Goal: Information Seeking & Learning: Learn about a topic

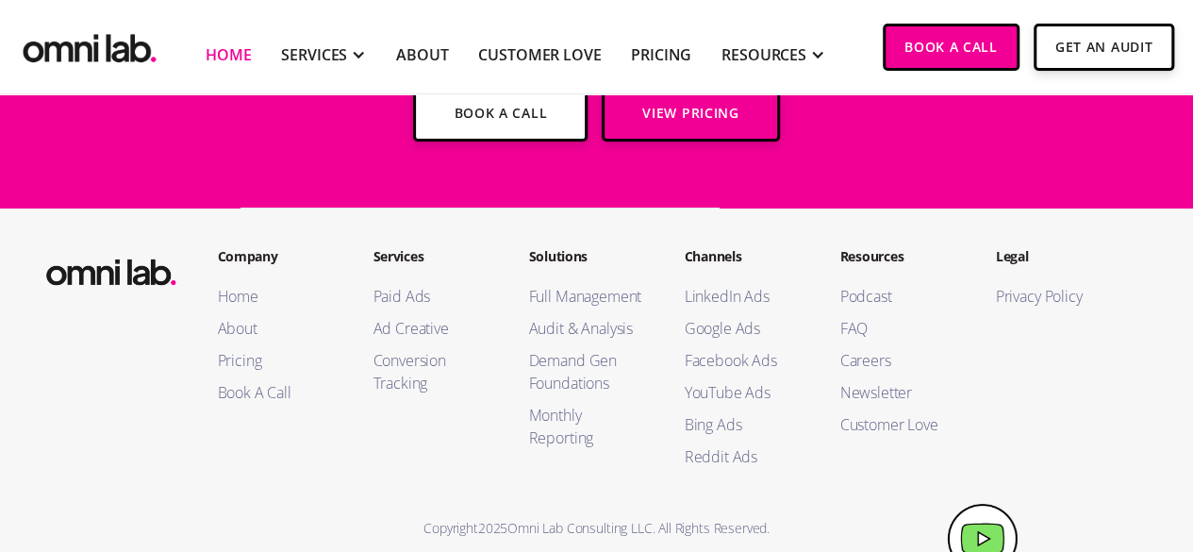
scroll to position [6997, 0]
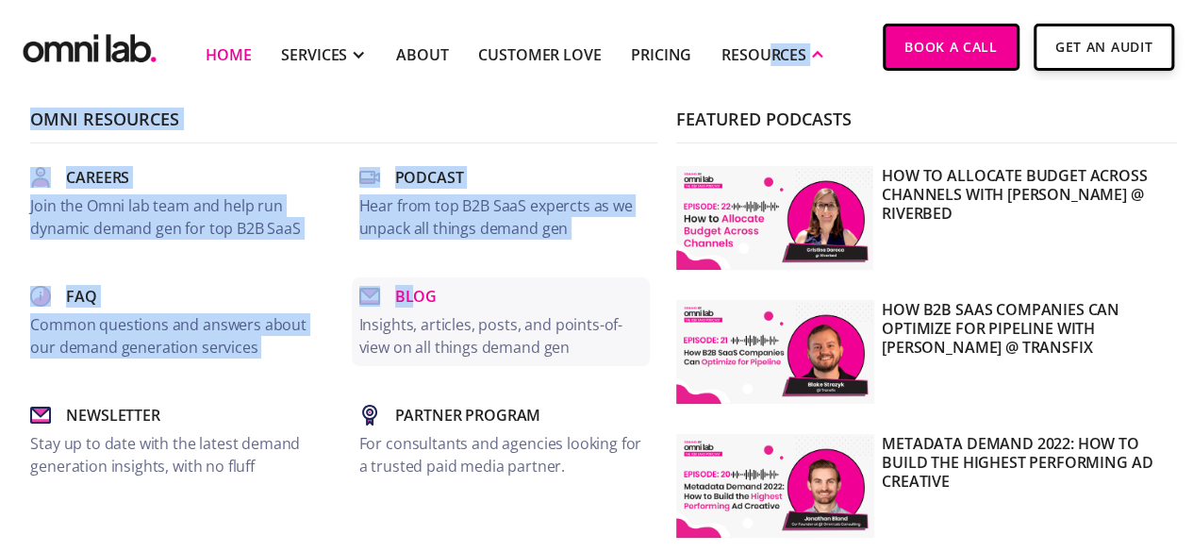
drag, startPoint x: 762, startPoint y: 53, endPoint x: 402, endPoint y: 305, distance: 439.6
click at [706, 93] on li "RESOURCES Omni Resources Careers Join the Omni lab team and help run dynamic de…" at bounding box center [773, 46] width 134 height 93
click at [434, 348] on p "Insights, articles, posts, and points-of-view on all things demand gen" at bounding box center [500, 335] width 283 height 45
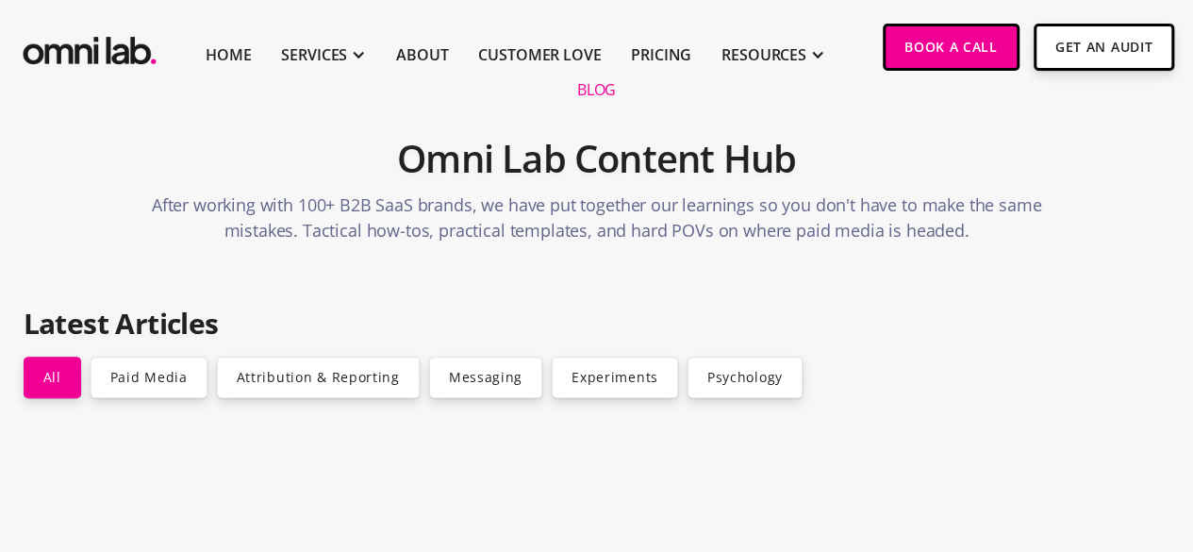
scroll to position [377, 0]
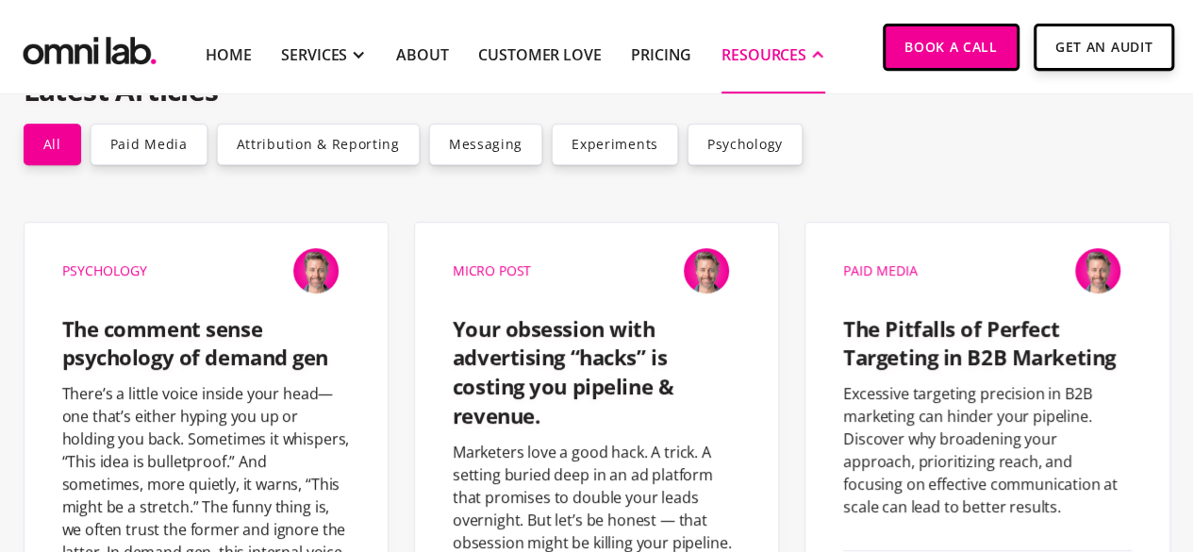
click at [778, 47] on div "RESOURCES" at bounding box center [764, 54] width 85 height 23
click at [778, 48] on div "RESOURCES" at bounding box center [764, 54] width 85 height 23
click at [781, 54] on div "RESOURCES" at bounding box center [764, 54] width 85 height 23
click at [783, 54] on div "RESOURCES" at bounding box center [764, 54] width 85 height 23
click at [787, 41] on div "RESOURCES" at bounding box center [774, 54] width 104 height 78
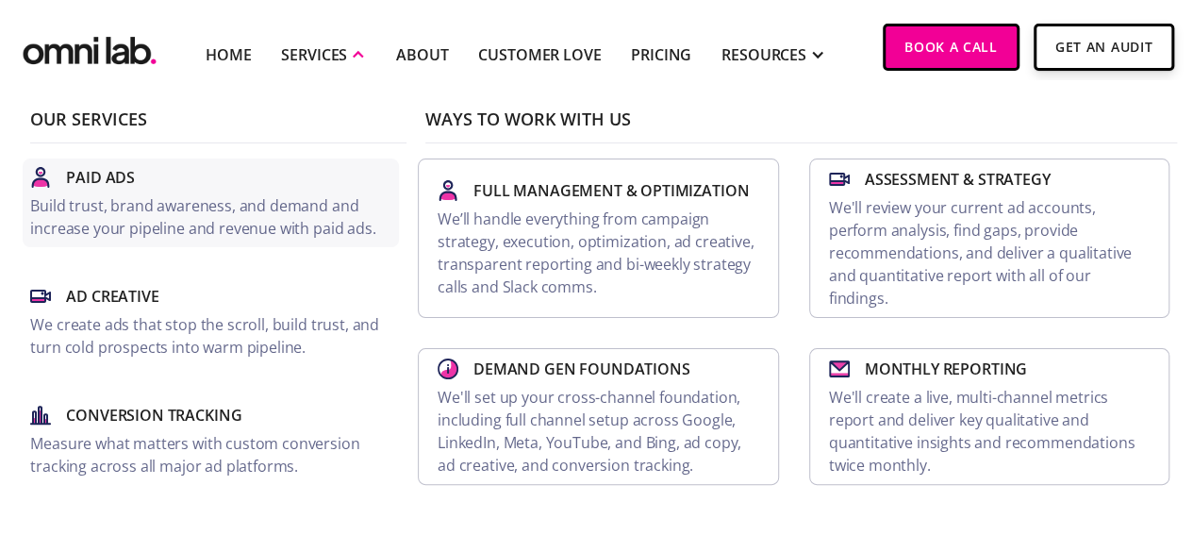
scroll to position [0, 0]
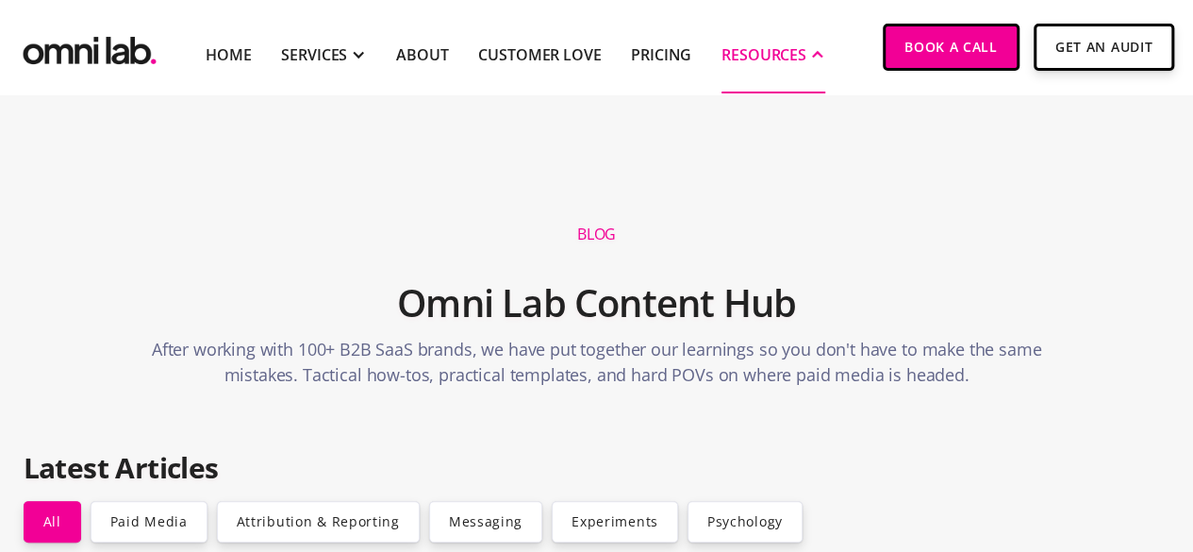
click at [787, 64] on div "RESOURCES" at bounding box center [764, 54] width 85 height 23
click at [810, 54] on div at bounding box center [817, 54] width 15 height 15
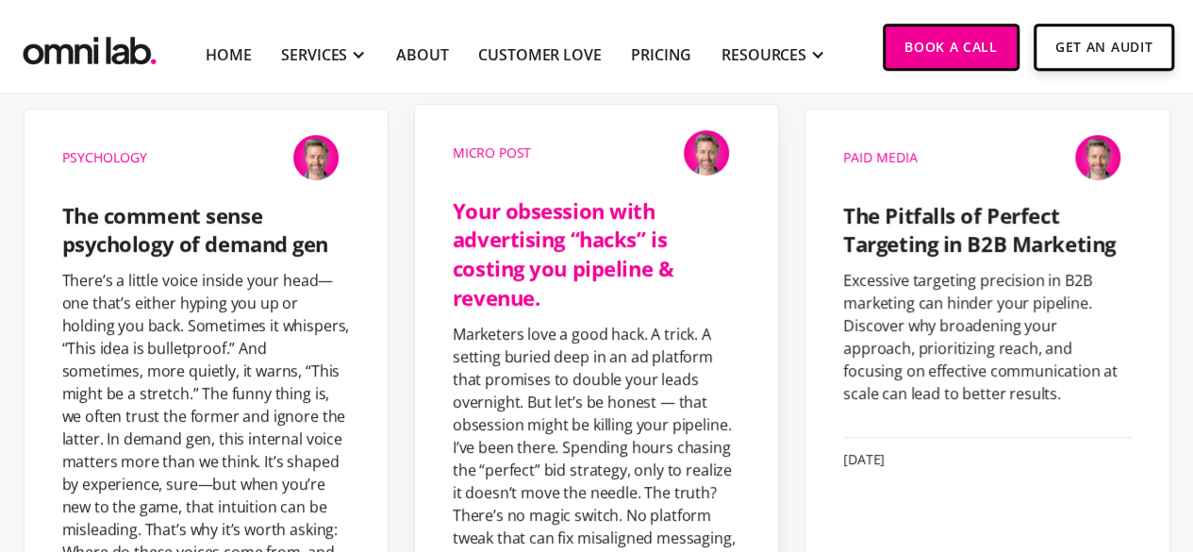
scroll to position [377, 0]
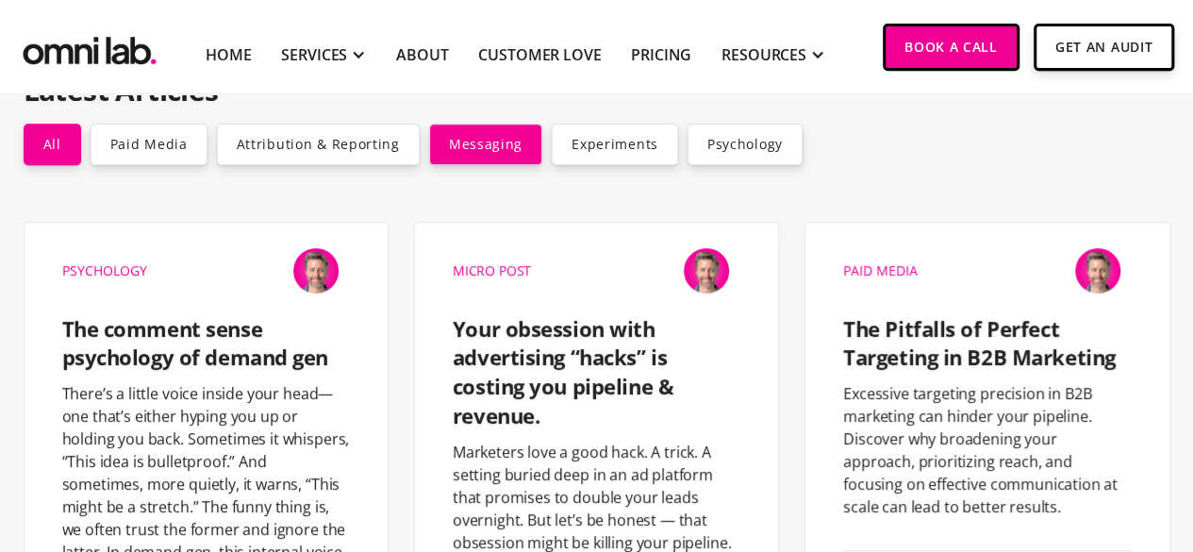
click at [491, 153] on link "Messaging" at bounding box center [485, 144] width 113 height 41
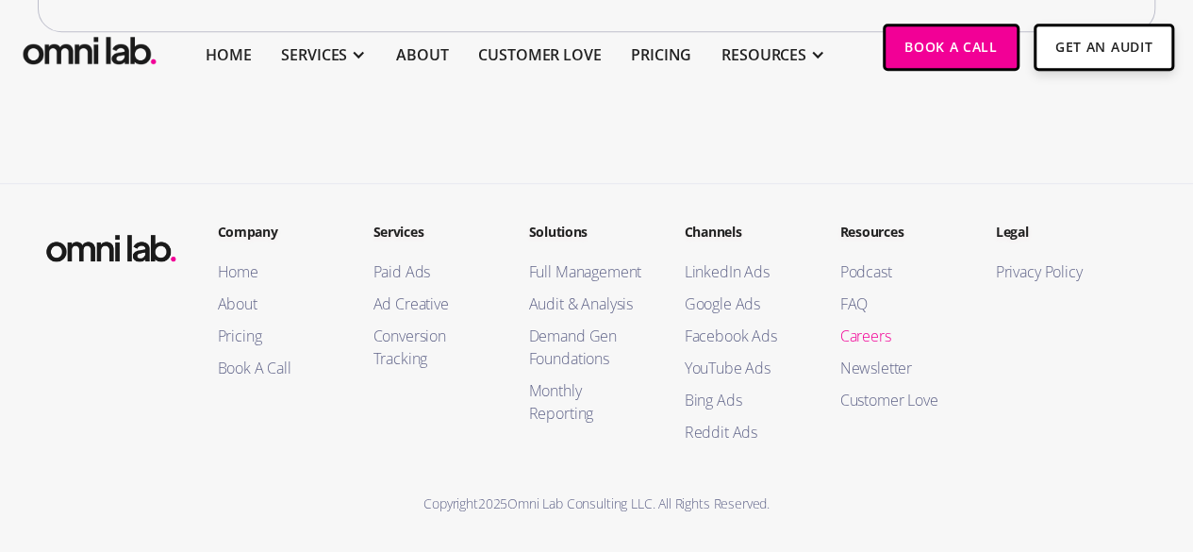
click at [865, 331] on link "Careers" at bounding box center [899, 335] width 118 height 23
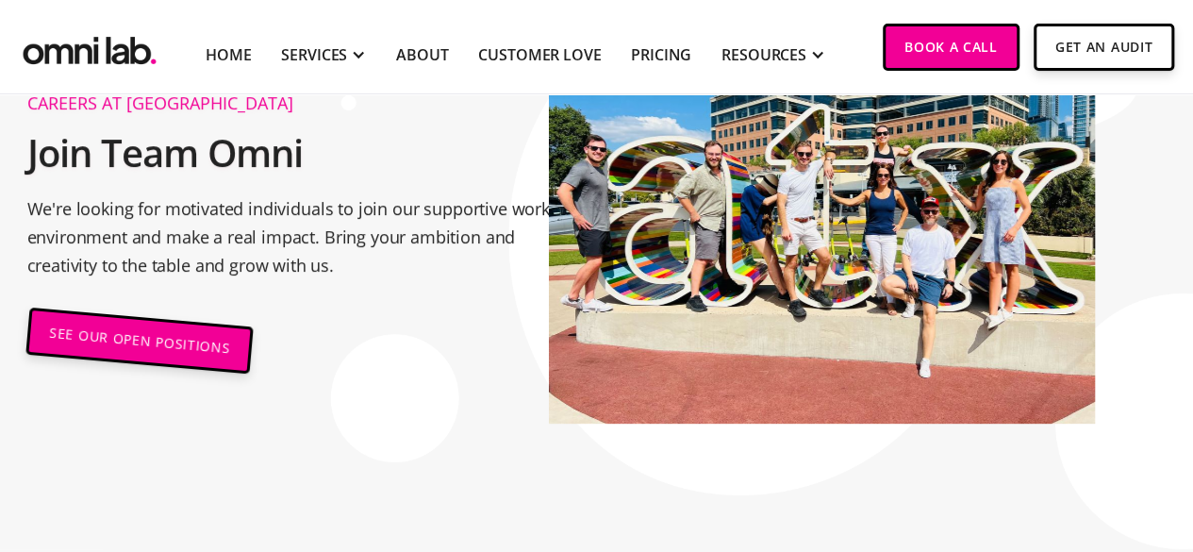
scroll to position [94, 0]
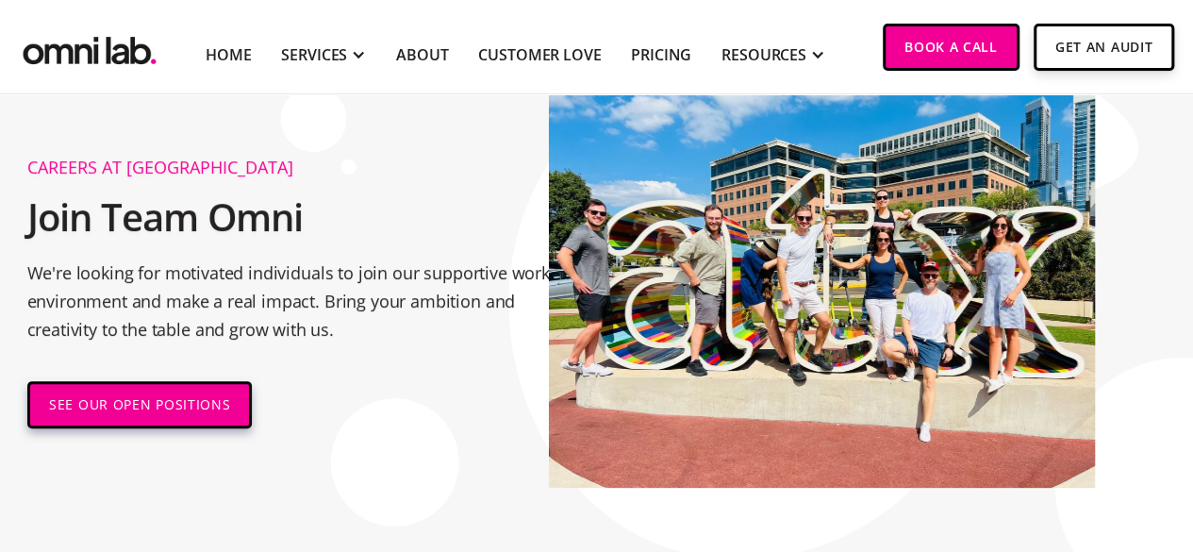
click at [108, 402] on link "SEE OUR OPEN POSITIONS" at bounding box center [139, 404] width 224 height 47
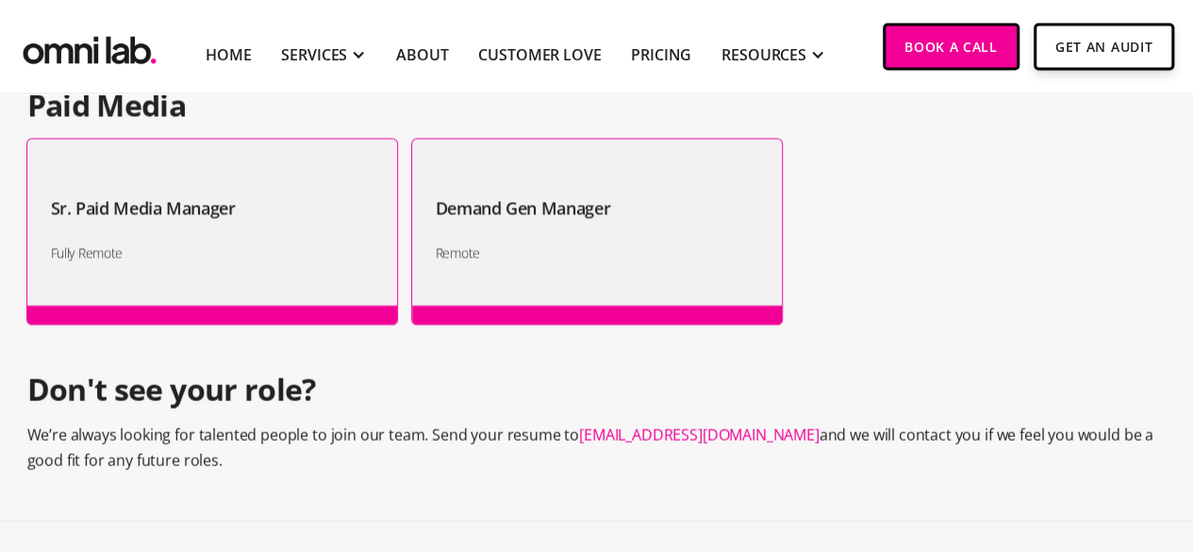
scroll to position [1708, 0]
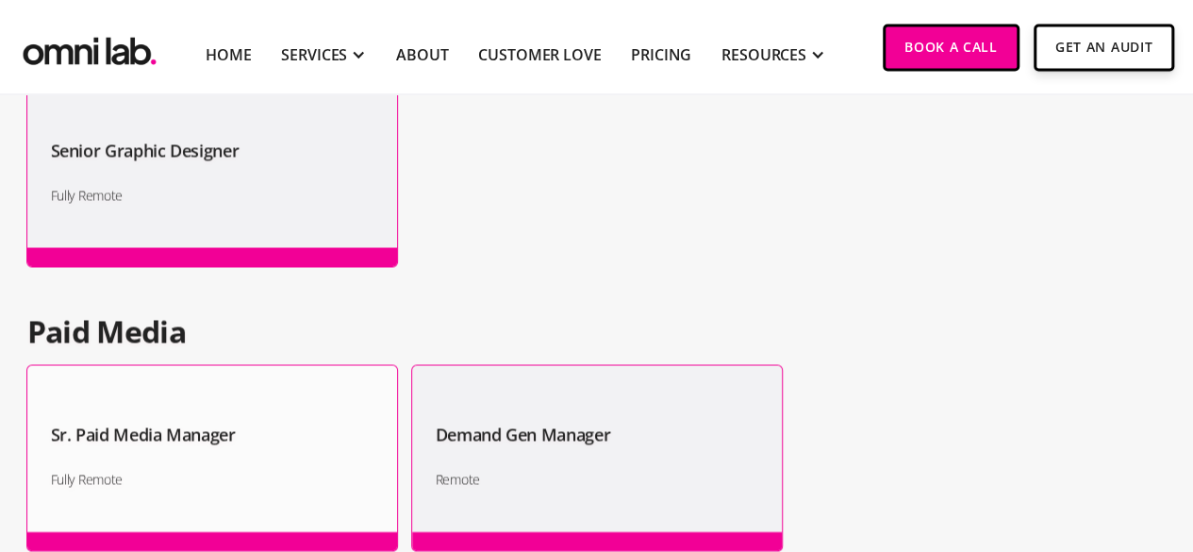
click at [158, 425] on h1 "Sr. Paid Media Manager" at bounding box center [212, 434] width 323 height 28
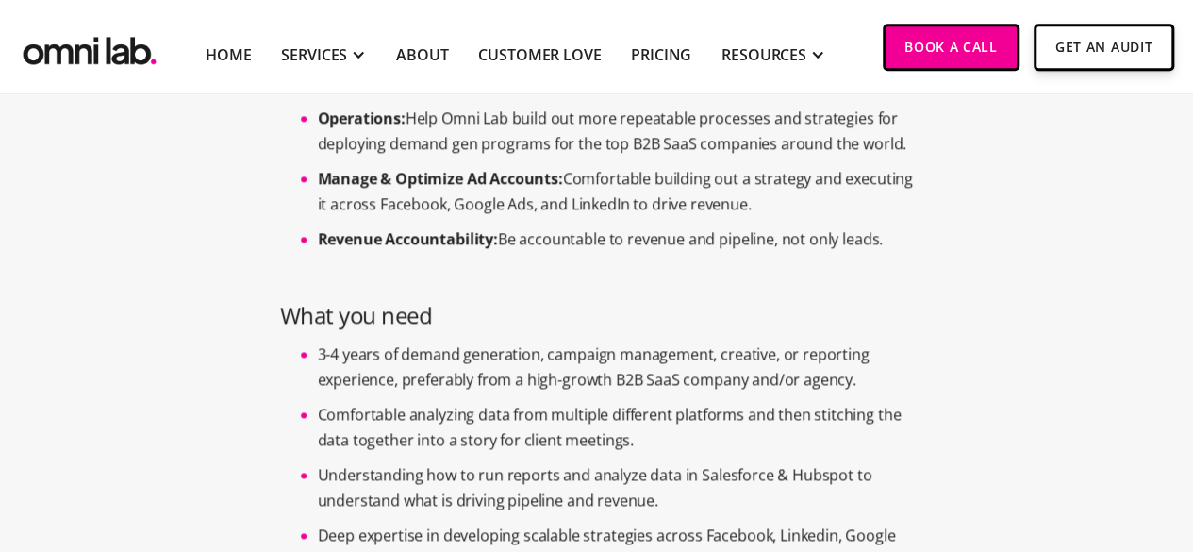
scroll to position [943, 0]
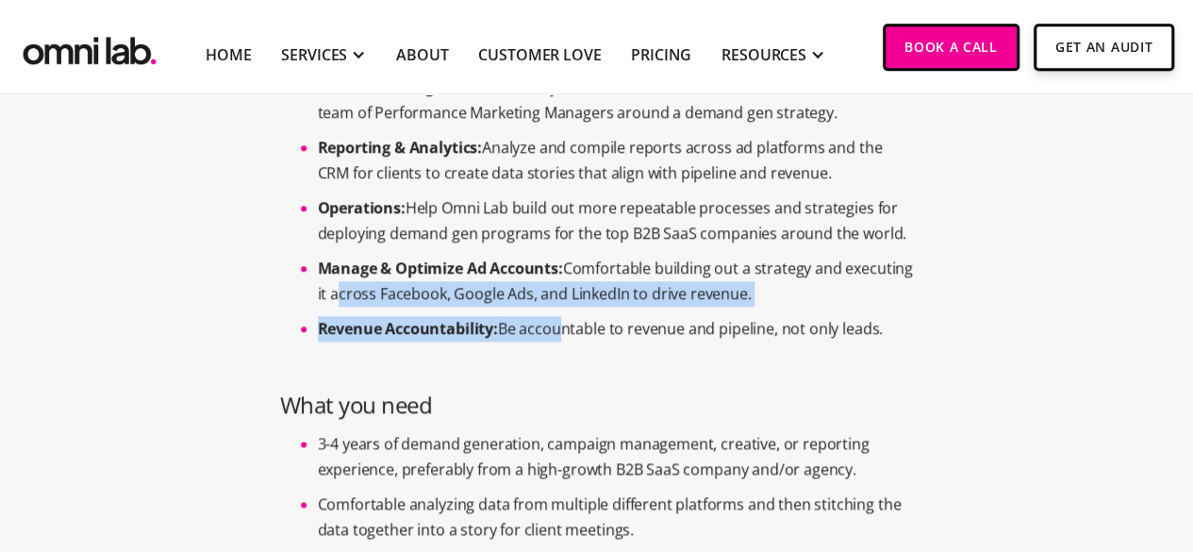
drag, startPoint x: 343, startPoint y: 303, endPoint x: 563, endPoint y: 313, distance: 220.0
click at [563, 313] on ul "Account Management: Be the key contact for a set of accounts and orchestrate a …" at bounding box center [597, 213] width 634 height 276
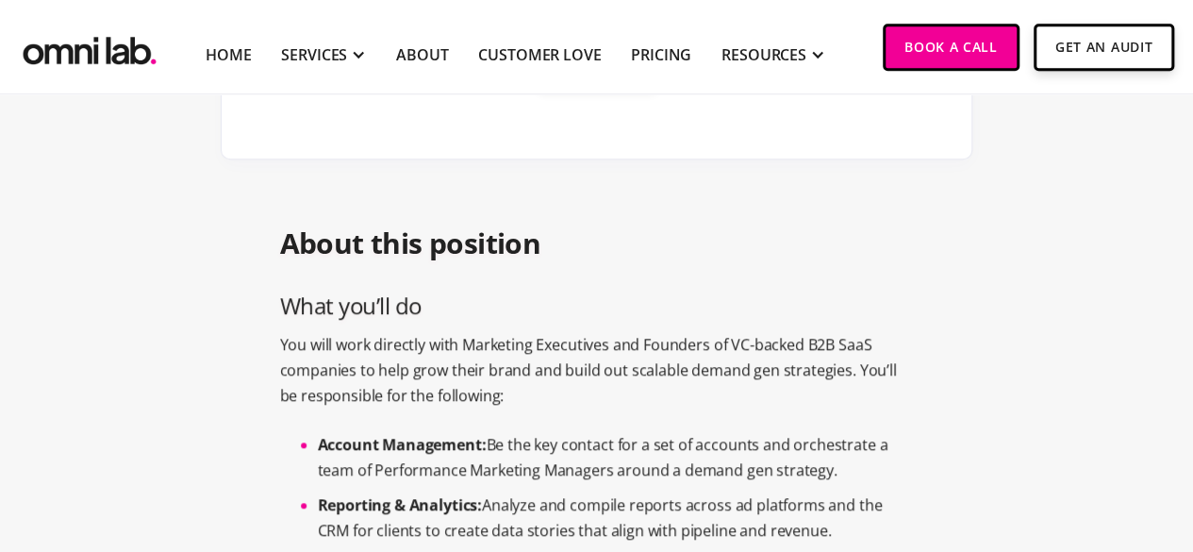
scroll to position [566, 0]
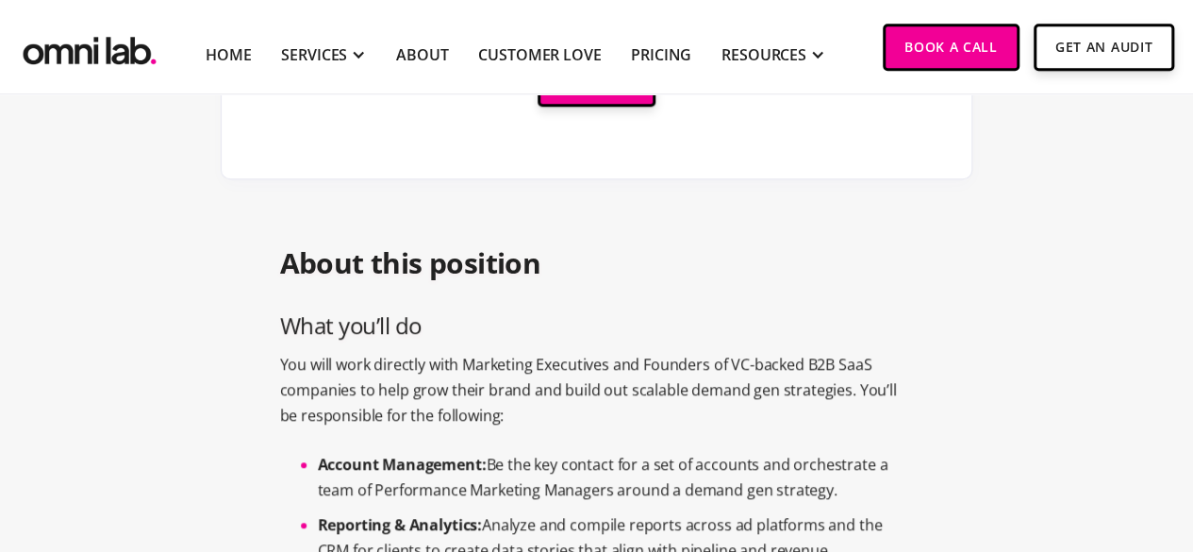
drag, startPoint x: 460, startPoint y: 265, endPoint x: 401, endPoint y: 258, distance: 59.8
click at [460, 265] on h2 "About this position" at bounding box center [597, 263] width 634 height 36
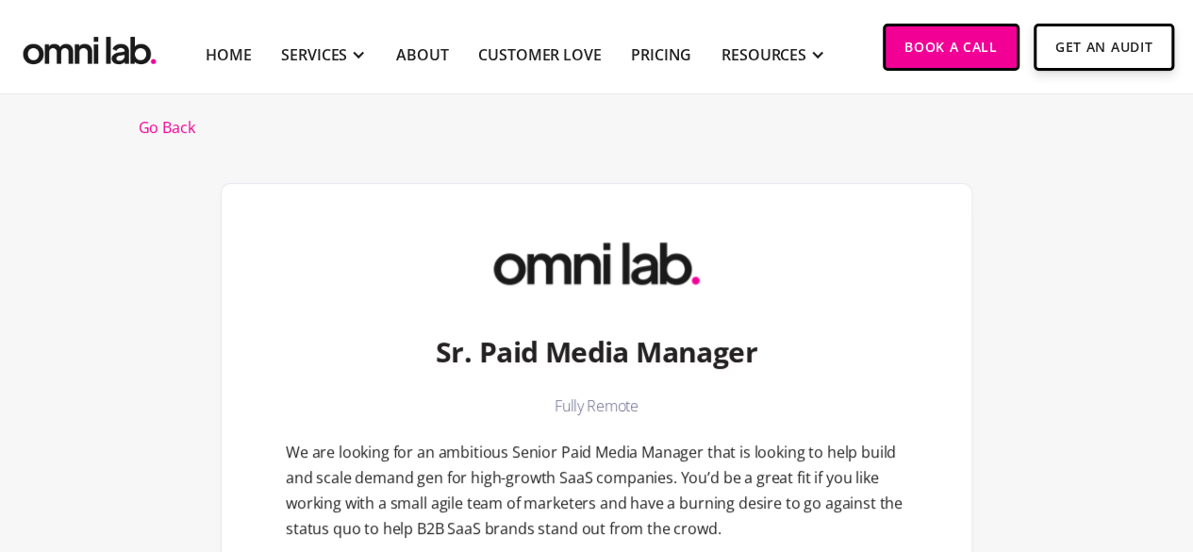
scroll to position [0, 0]
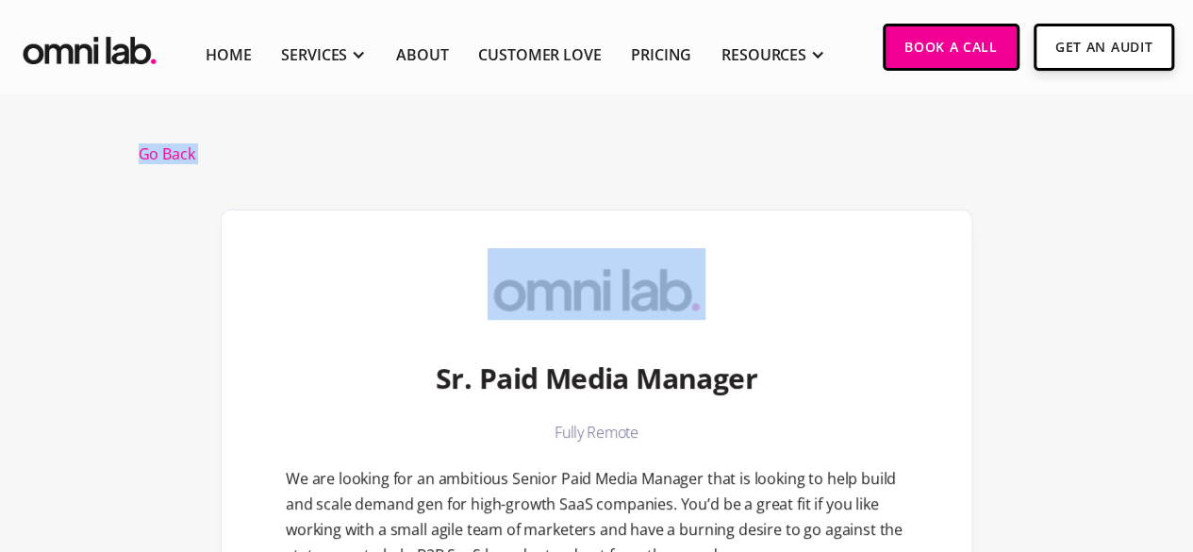
drag, startPoint x: 124, startPoint y: 142, endPoint x: 306, endPoint y: 169, distance: 183.9
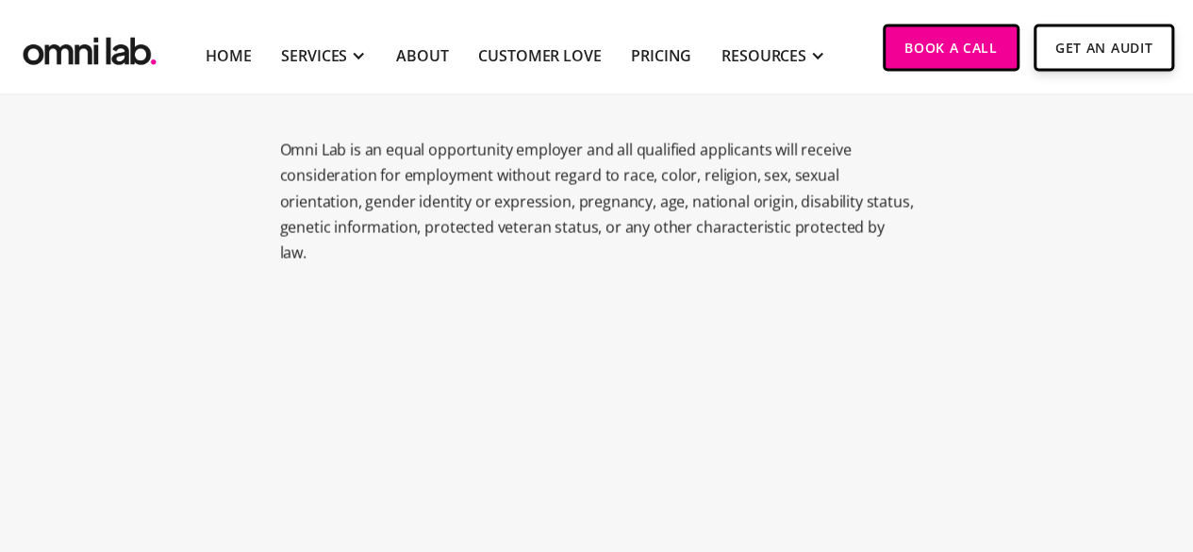
scroll to position [1981, 0]
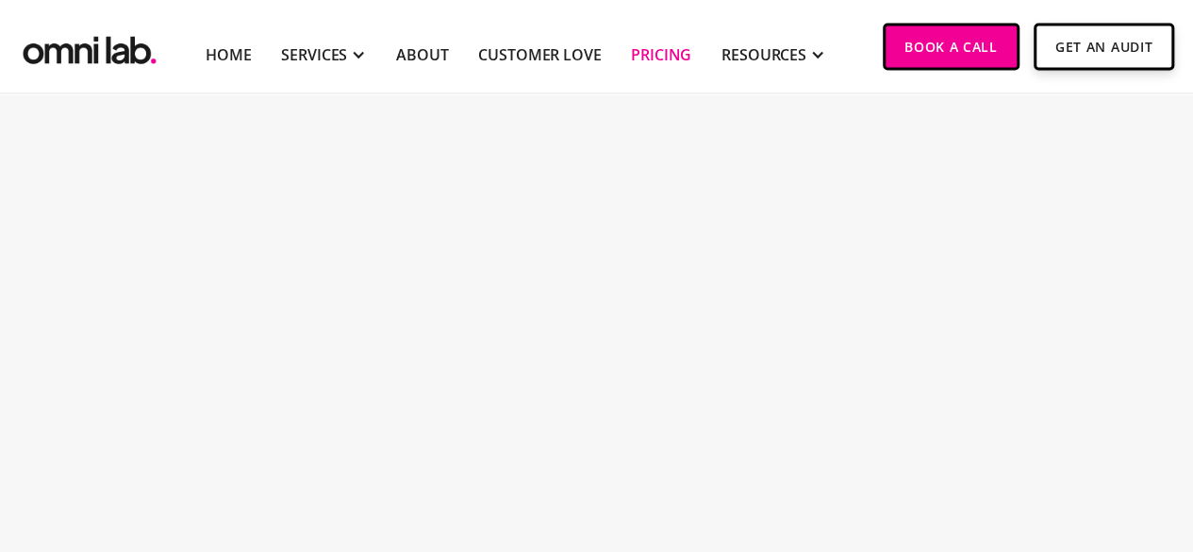
click at [656, 59] on link "Pricing" at bounding box center [661, 54] width 60 height 23
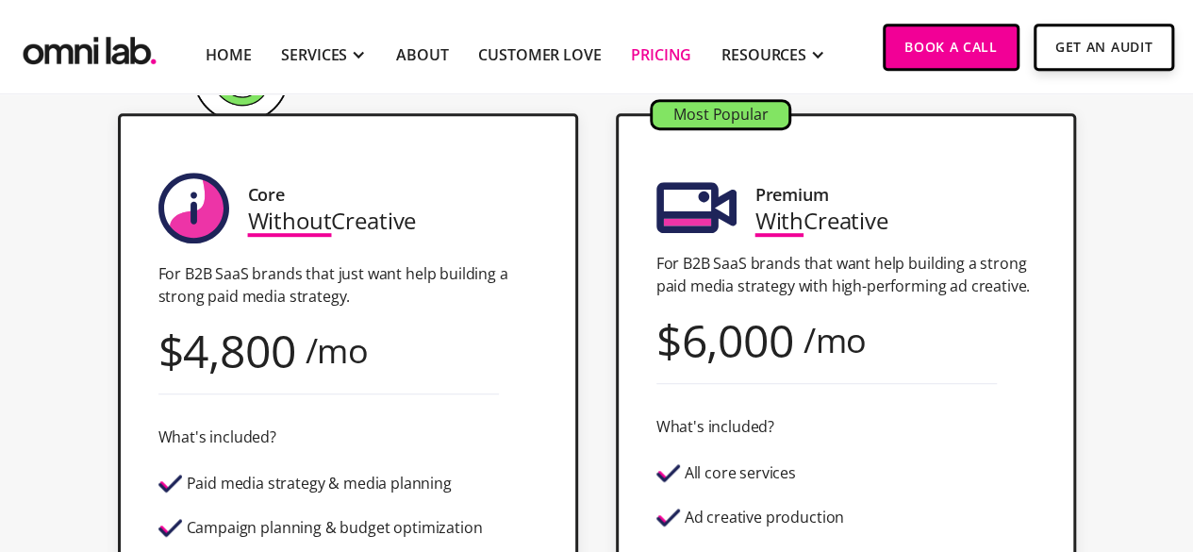
scroll to position [283, 0]
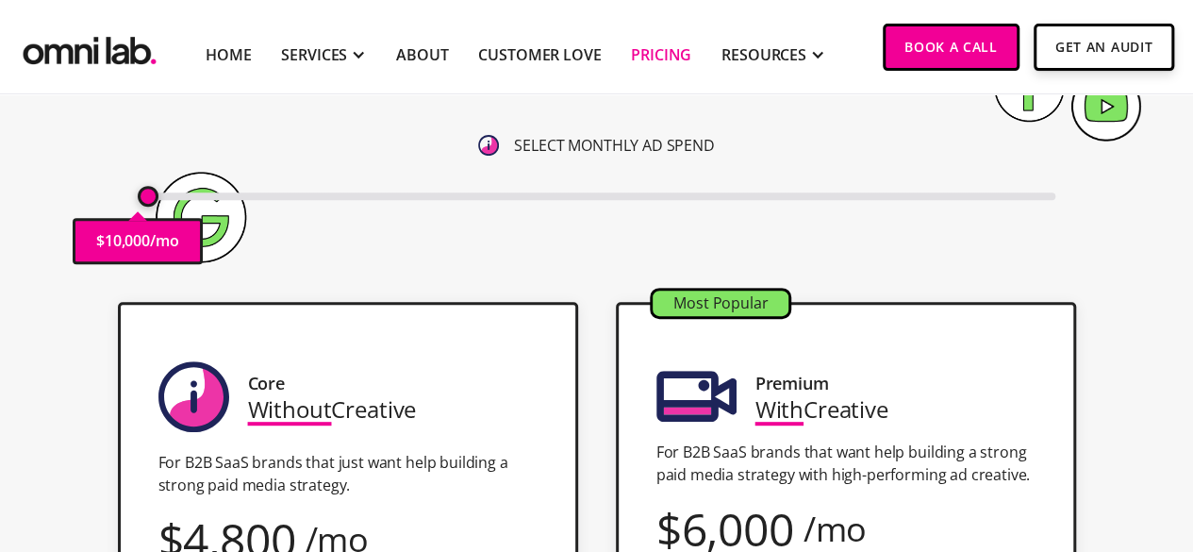
drag, startPoint x: 147, startPoint y: 189, endPoint x: 7, endPoint y: 216, distance: 143.2
click at [138, 200] on input "range" at bounding box center [597, 196] width 918 height 8
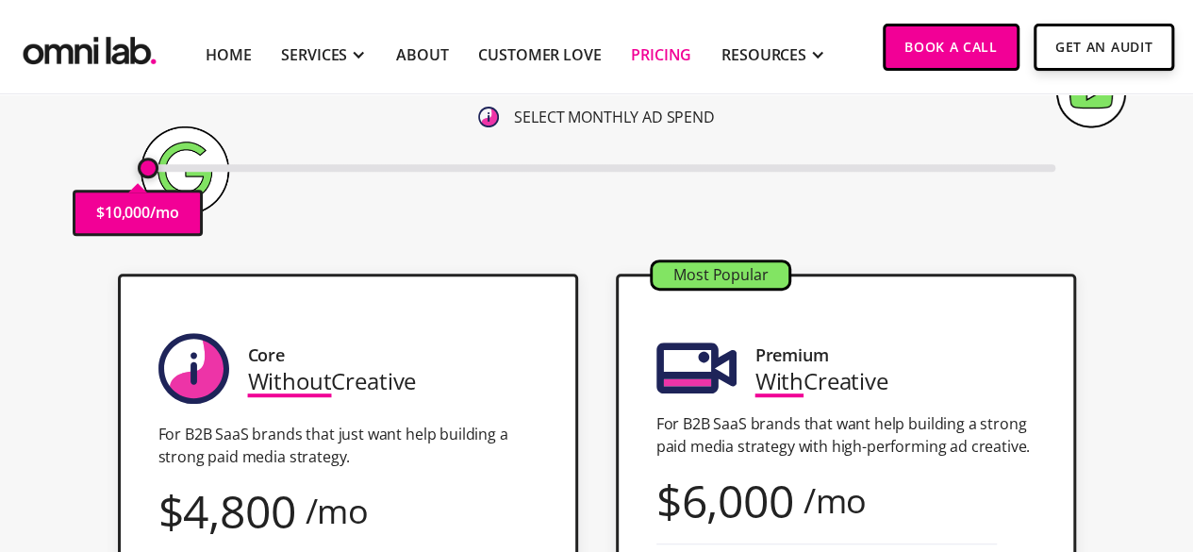
scroll to position [189, 0]
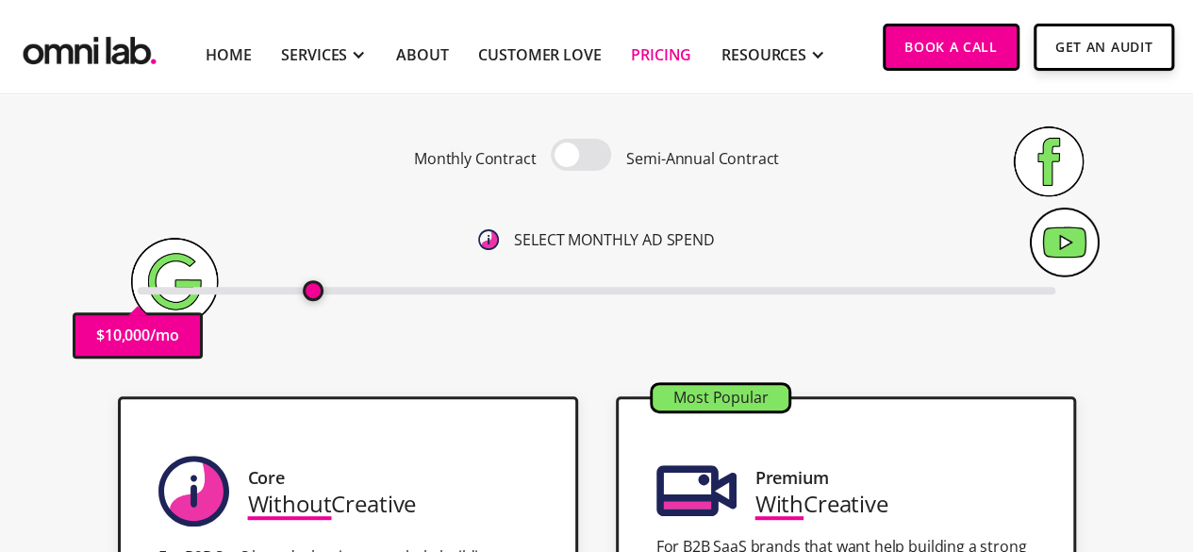
click at [313, 294] on input "range" at bounding box center [597, 291] width 918 height 8
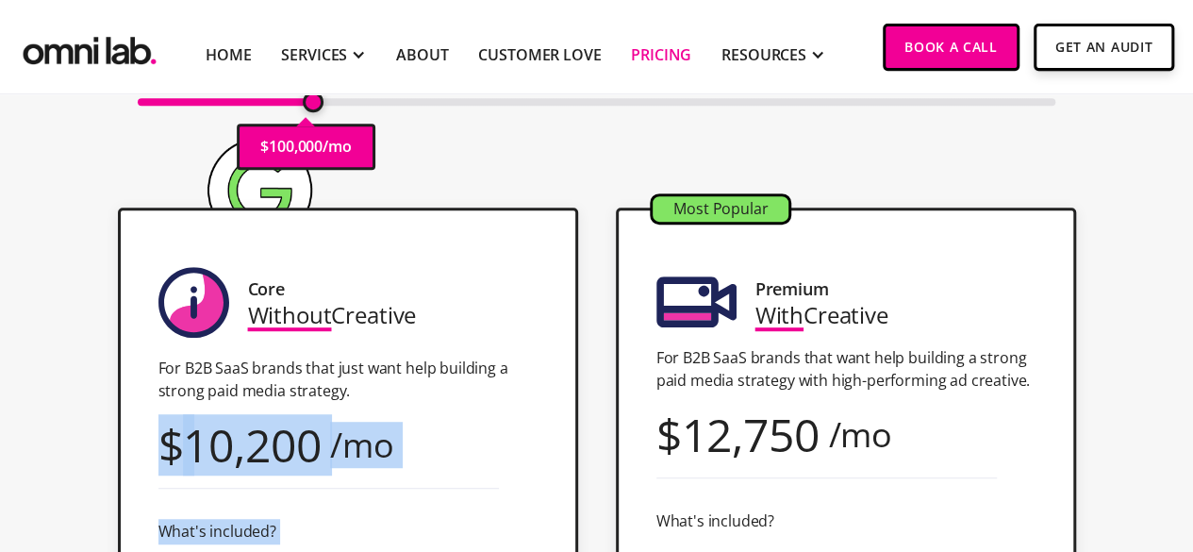
scroll to position [685, 0]
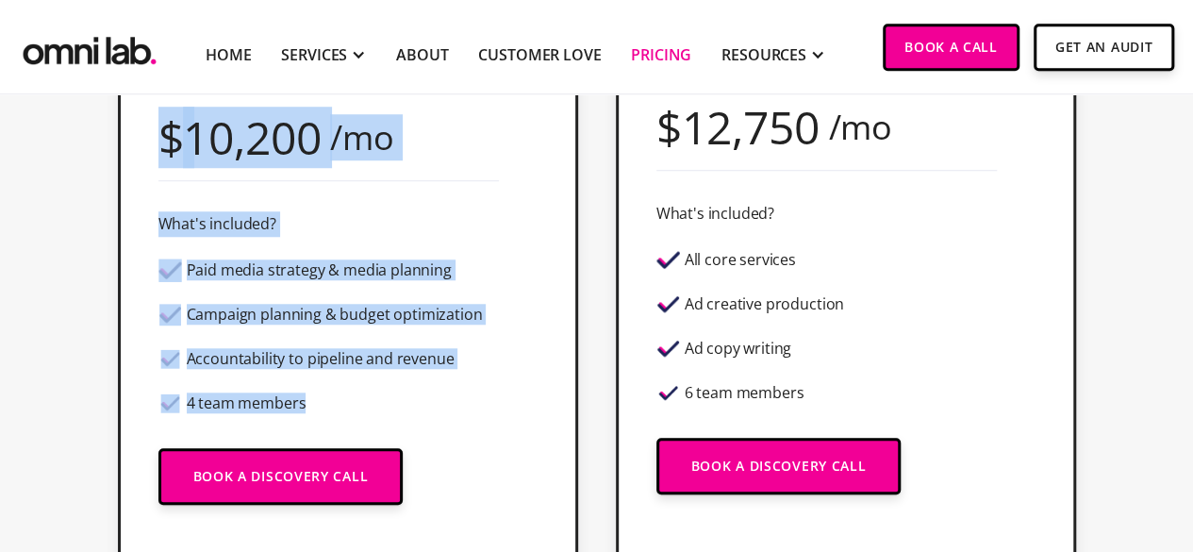
drag, startPoint x: 465, startPoint y: 401, endPoint x: 519, endPoint y: 439, distance: 65.7
click at [524, 448] on div "Core Without Creative For B2B SaaS brands that just want help building a strong…" at bounding box center [348, 241] width 460 height 683
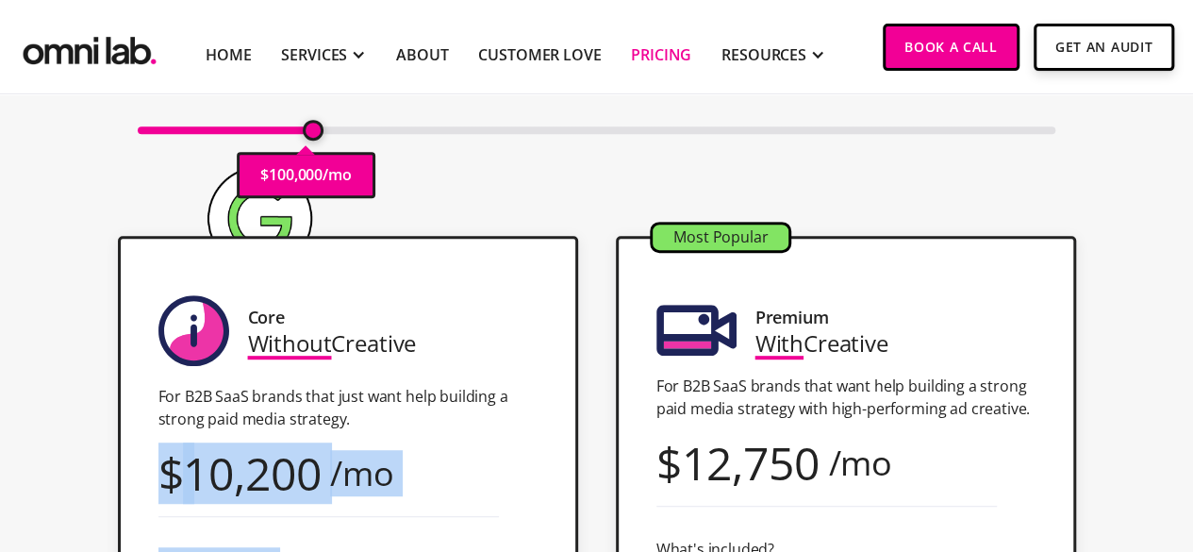
scroll to position [307, 0]
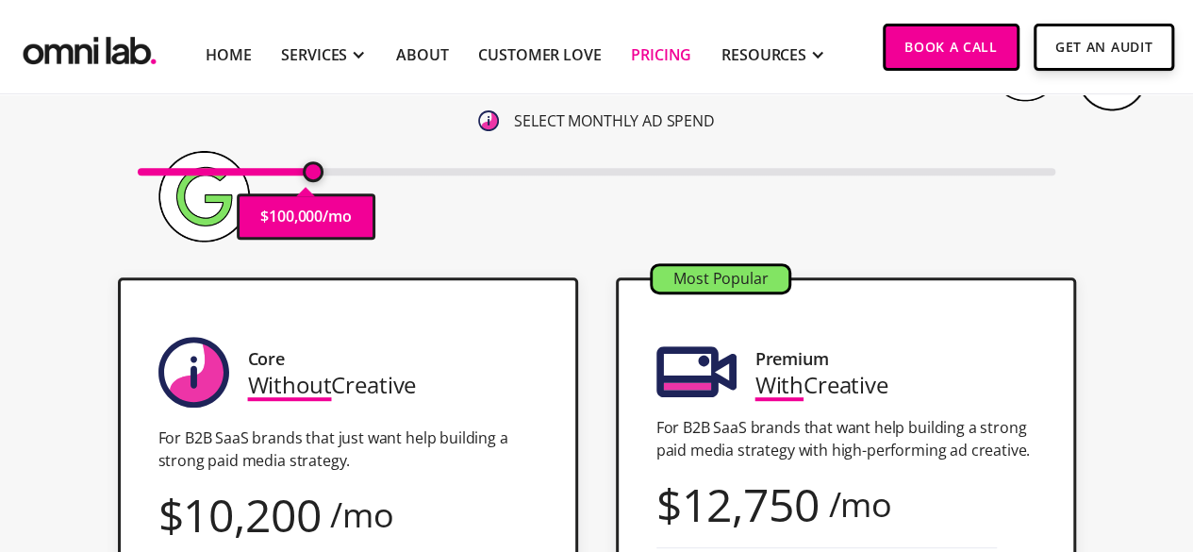
click at [432, 239] on div "Pricing Transparent Pricing. Yeah, We Know . Monthly Contract Semi-Annual Contr…" at bounding box center [597, 50] width 1147 height 415
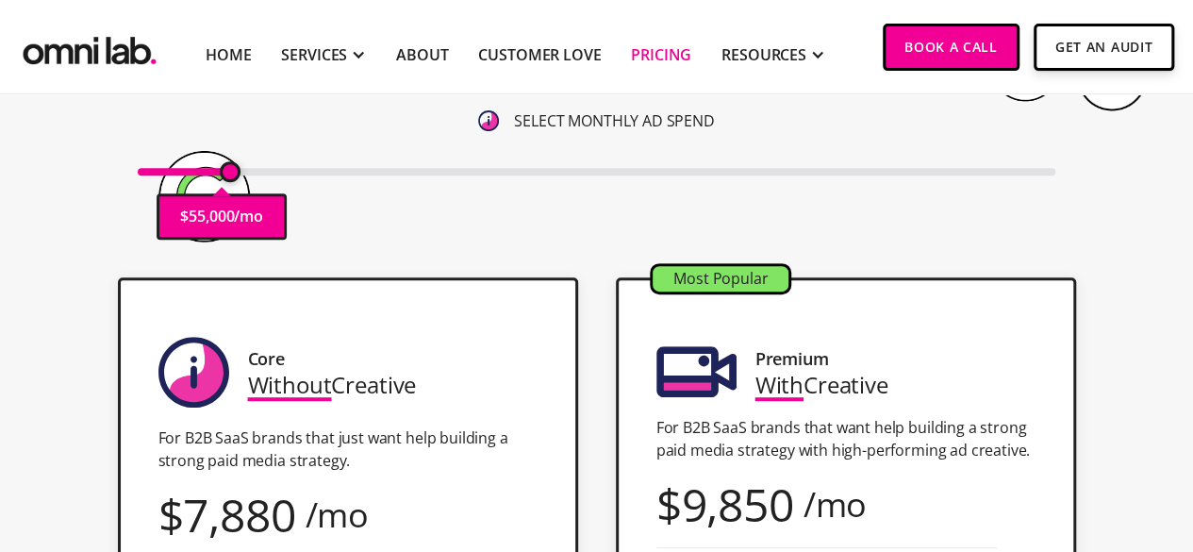
drag, startPoint x: 300, startPoint y: 169, endPoint x: 233, endPoint y: 158, distance: 67.8
type input "55000"
click at [233, 168] on input "range" at bounding box center [597, 172] width 918 height 8
click at [780, 75] on div "RESOURCES" at bounding box center [774, 54] width 104 height 78
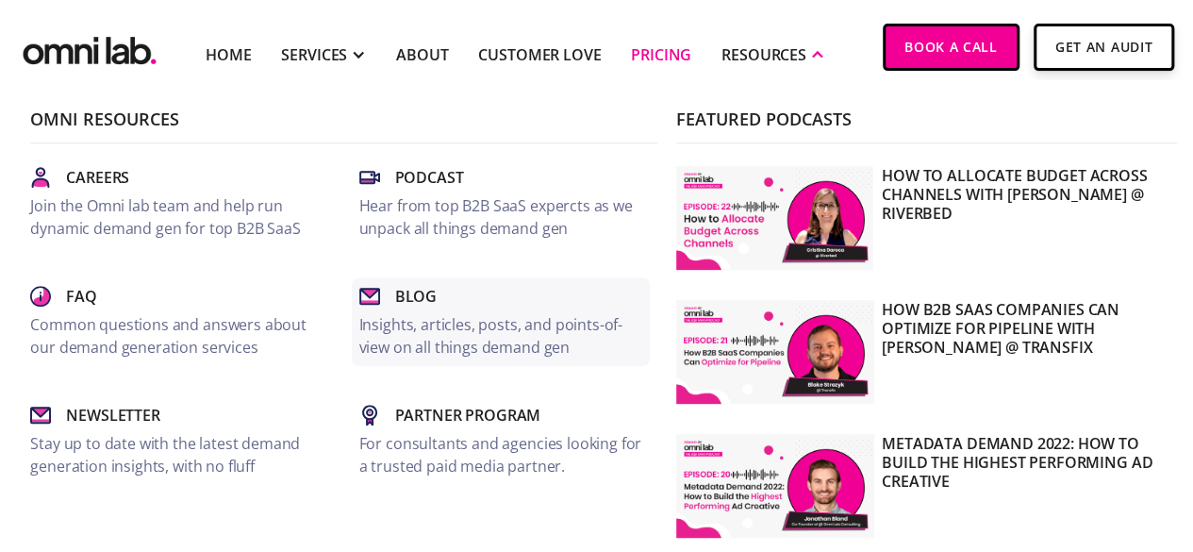
click at [459, 319] on p "Insights, articles, posts, and points-of-view on all things demand gen" at bounding box center [500, 335] width 283 height 45
